Goal: Transaction & Acquisition: Purchase product/service

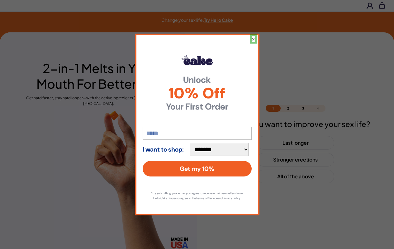
click at [253, 36] on button "×" at bounding box center [253, 39] width 3 height 6
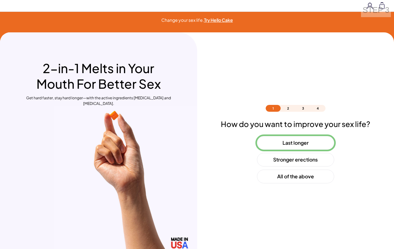
scroll to position [18, 0]
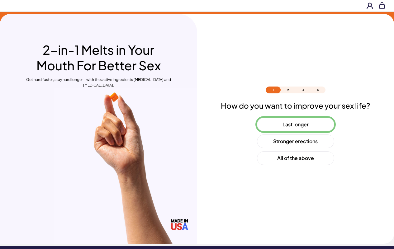
click at [295, 125] on button "Last longer" at bounding box center [295, 125] width 77 height 14
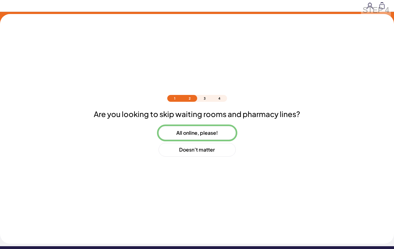
scroll to position [27, 0]
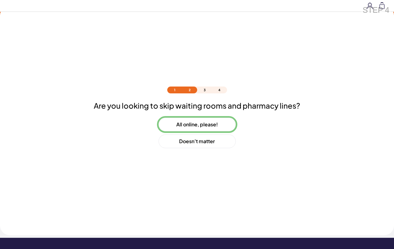
click at [197, 125] on button "All online, please!" at bounding box center [196, 125] width 77 height 14
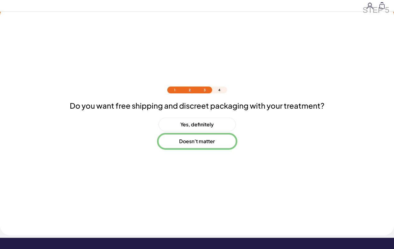
scroll to position [44, 0]
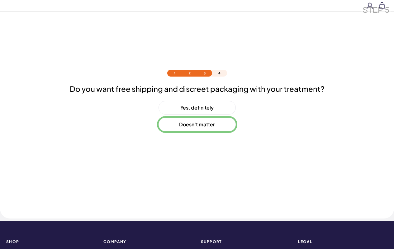
click at [197, 125] on button "Doesn’t matter" at bounding box center [196, 125] width 77 height 14
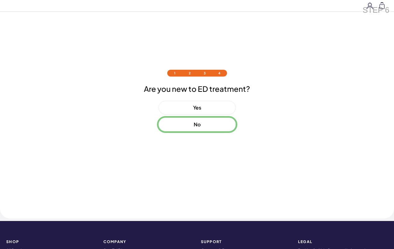
click at [197, 125] on button "No" at bounding box center [196, 125] width 77 height 14
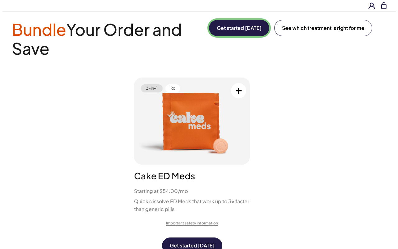
scroll to position [0, 0]
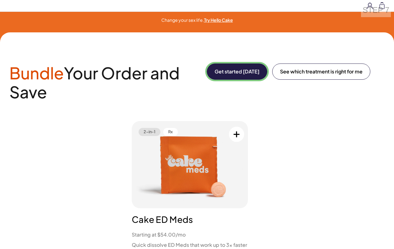
click at [236, 72] on button "Get started [DATE]" at bounding box center [237, 72] width 60 height 16
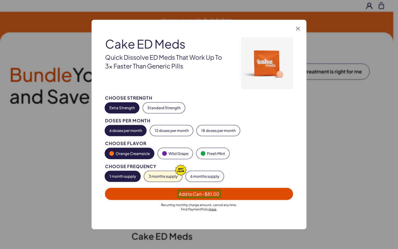
click at [199, 194] on span "Add to Cart - $81.00" at bounding box center [199, 194] width 40 height 6
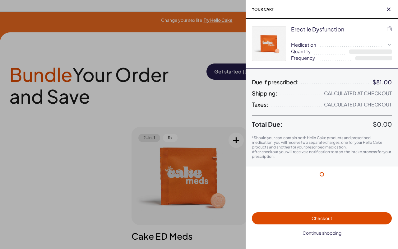
select select "*"
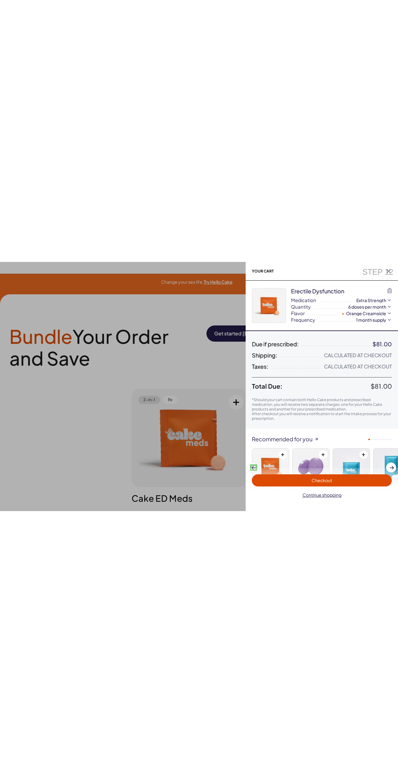
scroll to position [38, 0]
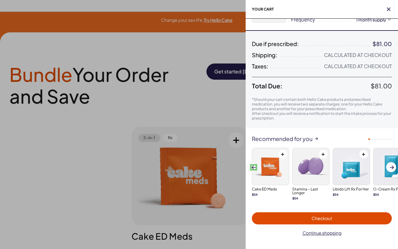
click at [254, 167] on span at bounding box center [254, 167] width 4 height 3
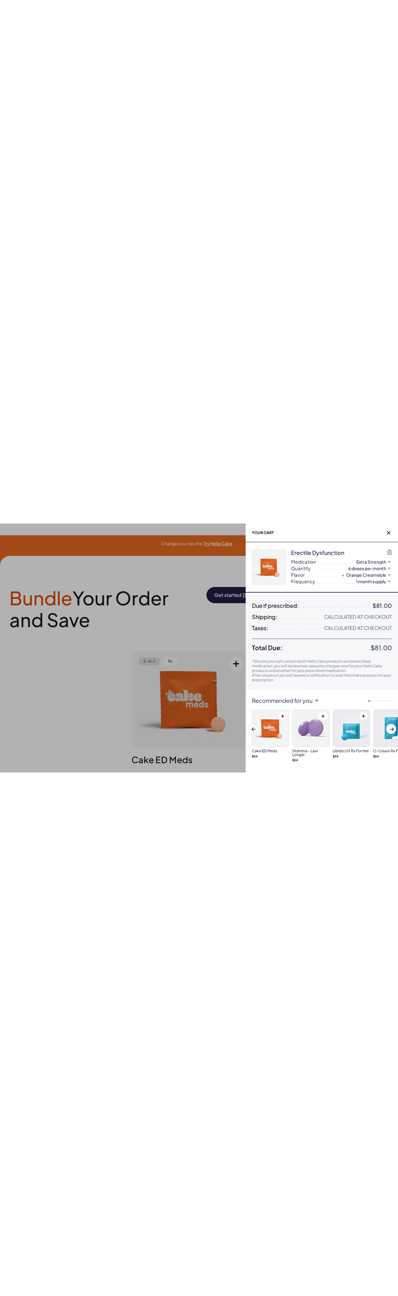
scroll to position [0, 0]
